Goal: Task Accomplishment & Management: Use online tool/utility

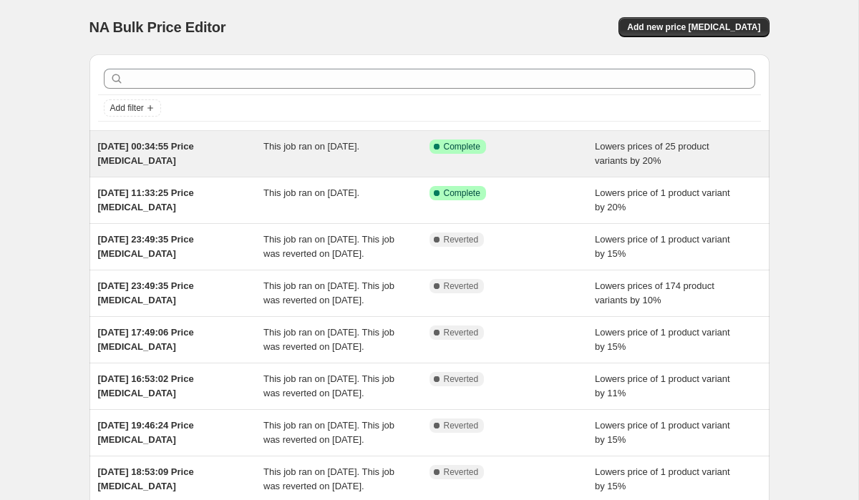
click at [135, 160] on span "[DATE] 00:34:55 Price [MEDICAL_DATA]" at bounding box center [146, 153] width 96 height 25
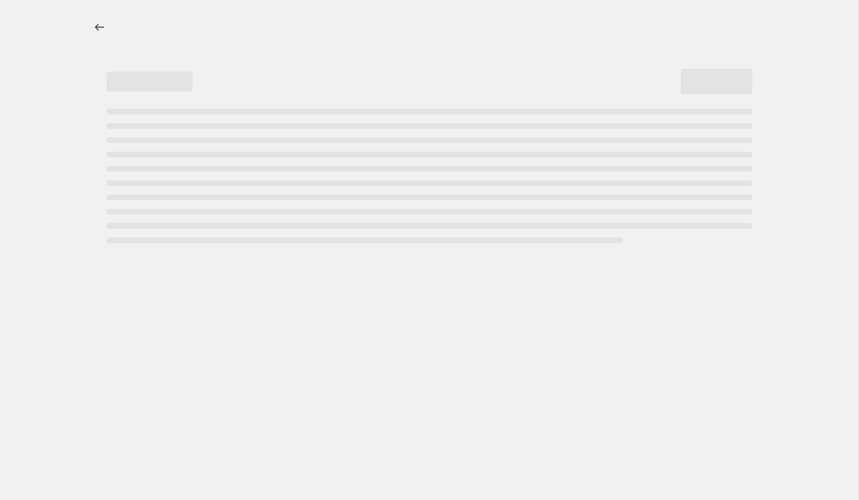
select select "percentage"
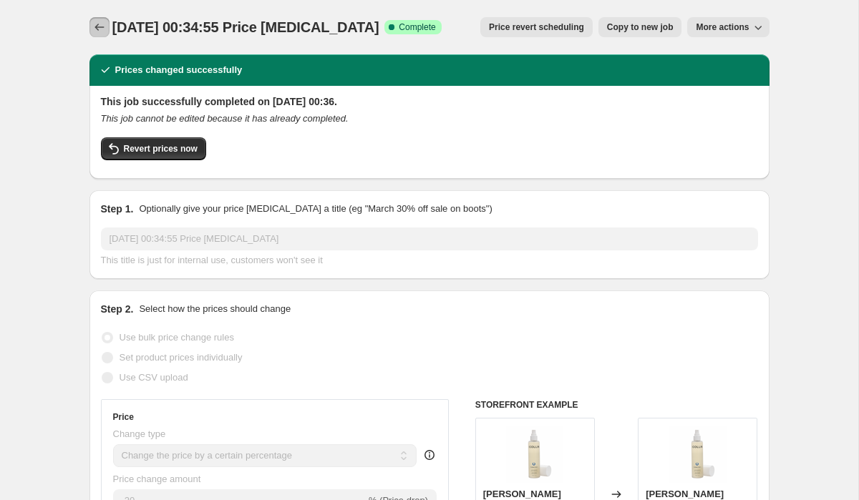
click at [89, 21] on button "Price change jobs" at bounding box center [99, 27] width 20 height 20
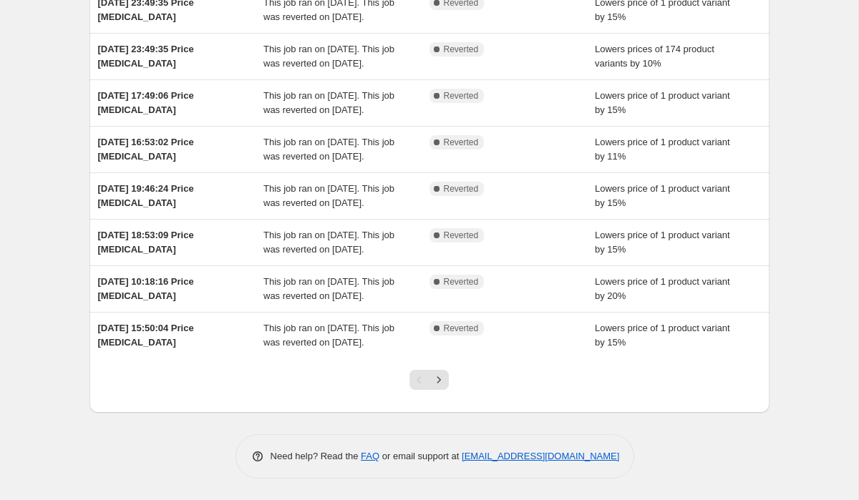
scroll to position [352, 0]
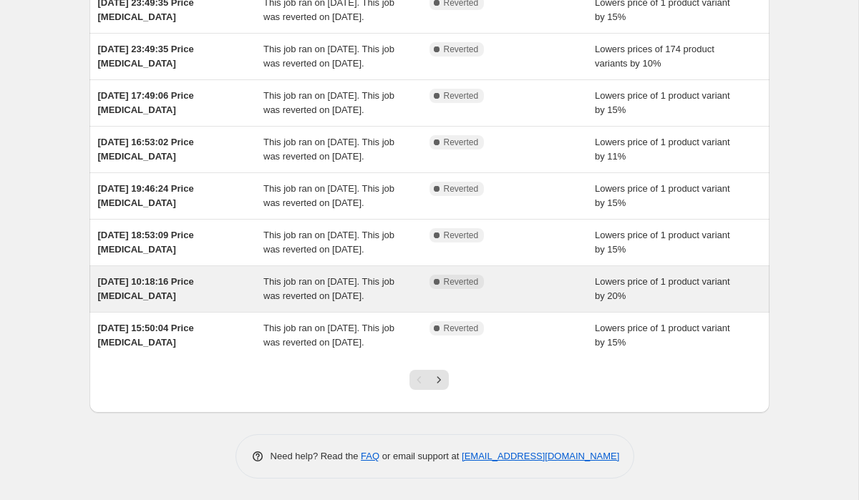
click at [166, 276] on span "[DATE] 10:18:16 Price [MEDICAL_DATA]" at bounding box center [146, 288] width 96 height 25
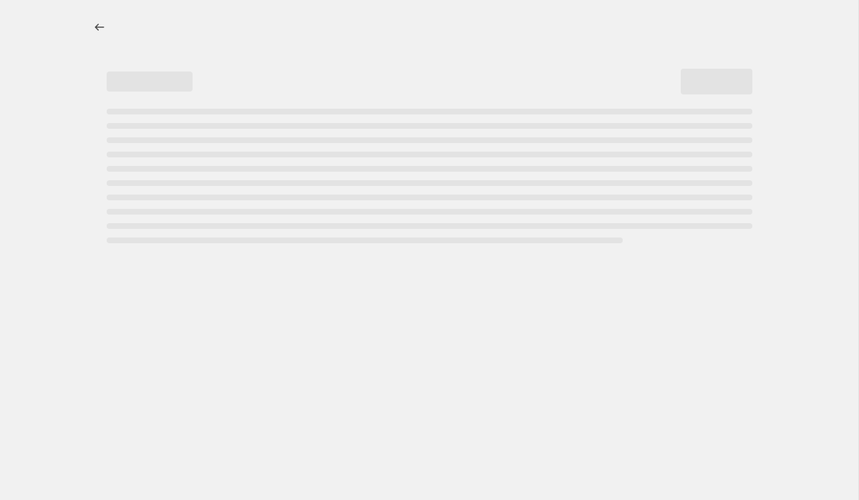
select select "percentage"
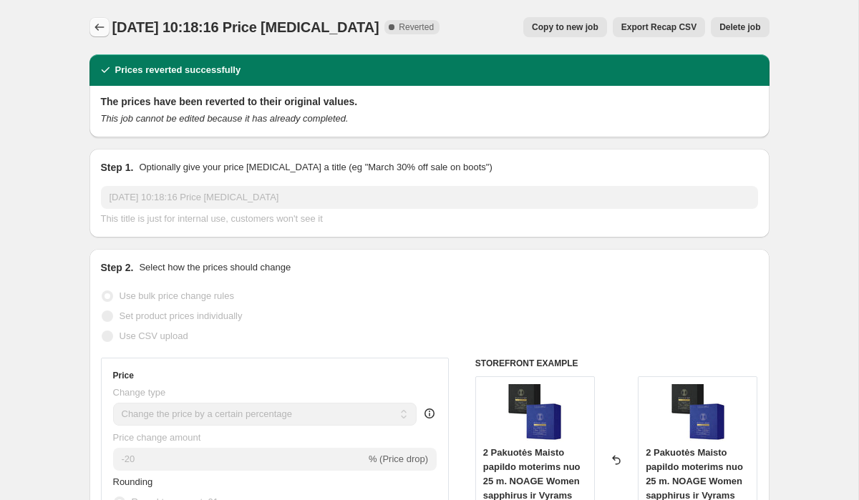
click at [95, 20] on button "Price change jobs" at bounding box center [99, 27] width 20 height 20
